Goal: Check status

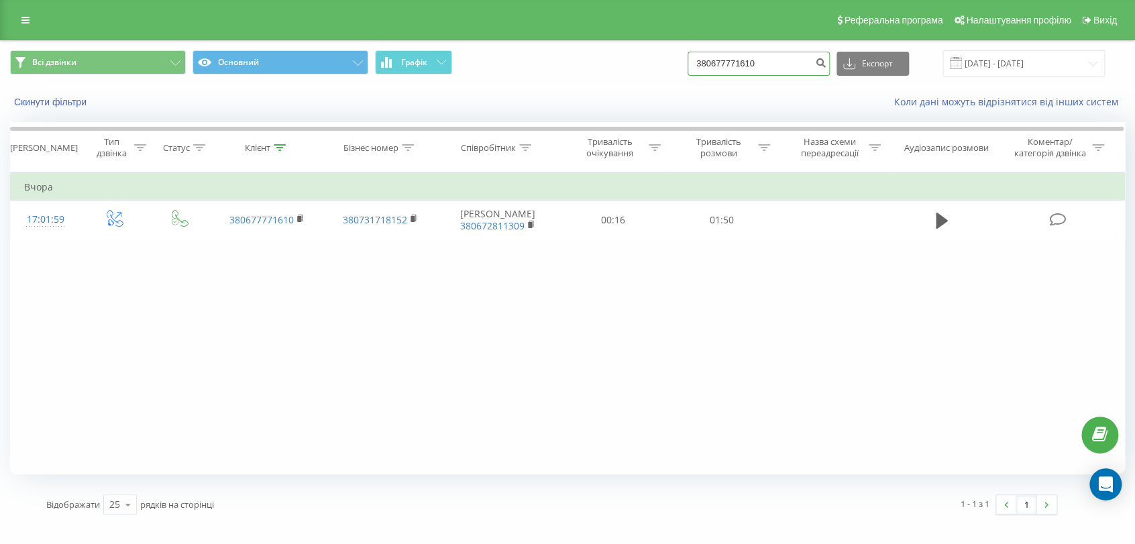
drag, startPoint x: 778, startPoint y: 64, endPoint x: 684, endPoint y: 76, distance: 95.3
click at [684, 76] on div "Всі дзвінки Основний Графік 380677771610 Експорт .csv .xls .xlsx 20.05.2025 - 2…" at bounding box center [567, 63] width 1115 height 26
paste input "0689461648"
click at [714, 62] on input "0689461648" at bounding box center [759, 64] width 142 height 24
type input "380689461648"
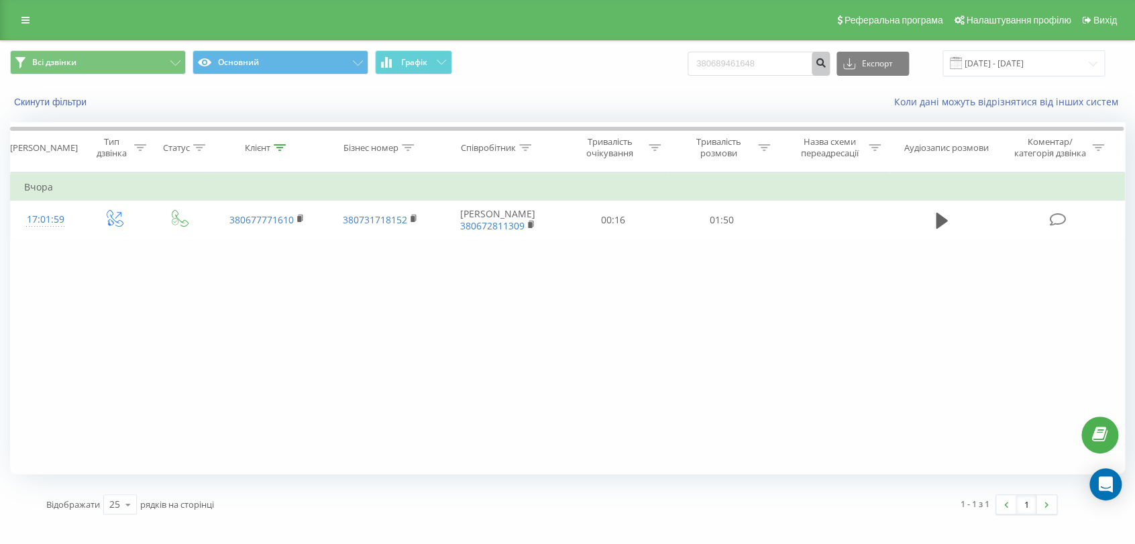
click at [827, 60] on icon "submit" at bounding box center [820, 61] width 11 height 8
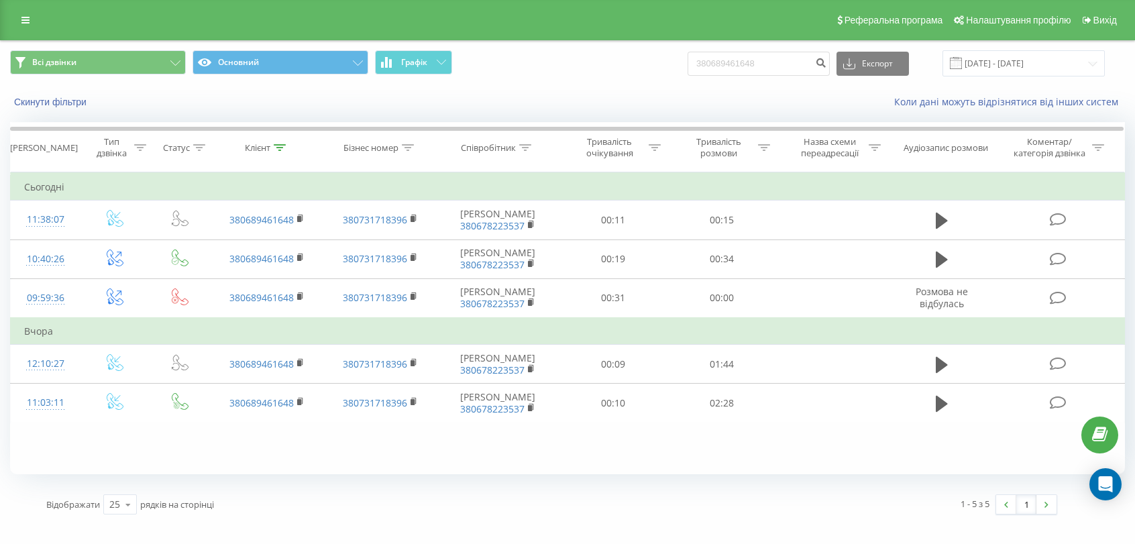
click at [944, 399] on icon at bounding box center [942, 404] width 12 height 19
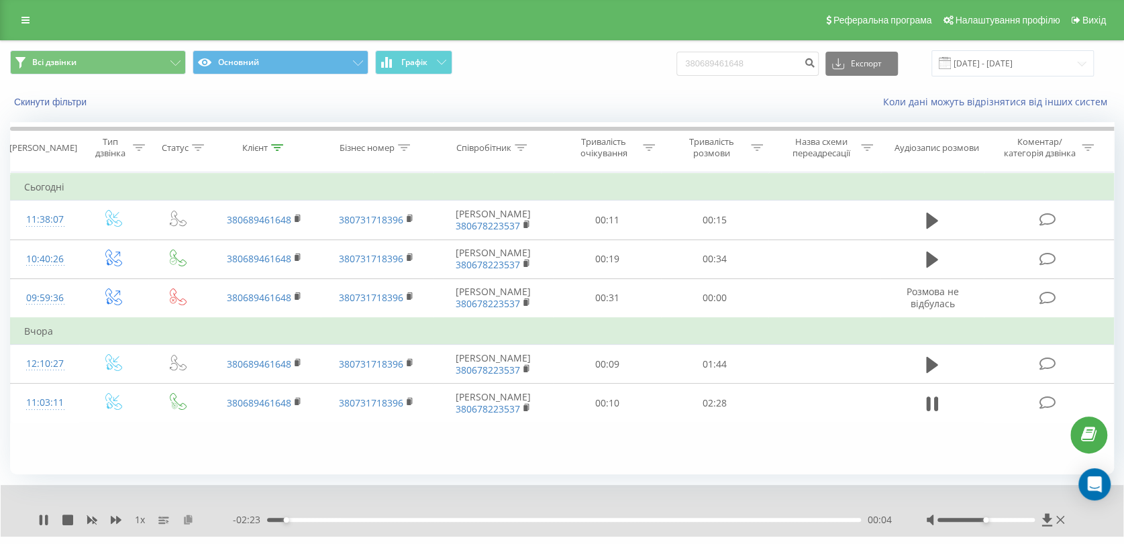
click at [187, 519] on icon at bounding box center [188, 519] width 11 height 9
drag, startPoint x: 984, startPoint y: 519, endPoint x: 1024, endPoint y: 517, distance: 39.6
click at [1024, 517] on div "Accessibility label" at bounding box center [1024, 519] width 5 height 5
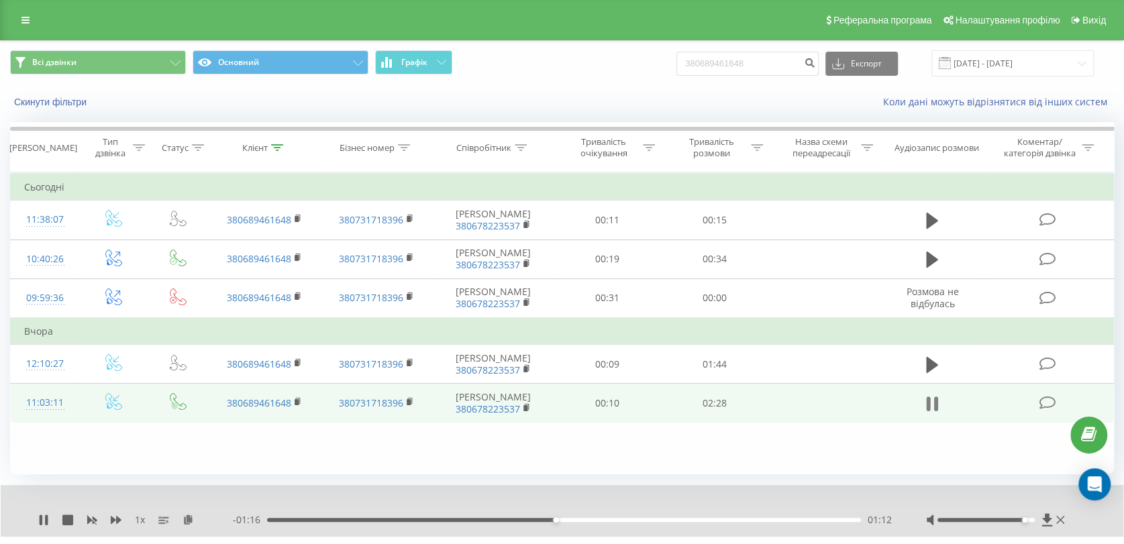
click at [940, 400] on button at bounding box center [932, 404] width 20 height 20
